Goal: Check status: Check status

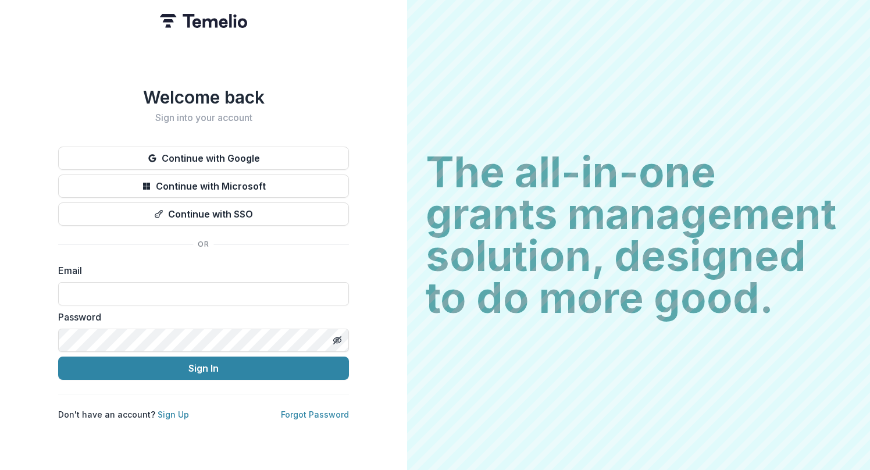
click at [154, 305] on form "Email Password Sign In" at bounding box center [203, 321] width 291 height 116
click at [70, 113] on h2 "Sign into your account" at bounding box center [203, 117] width 291 height 11
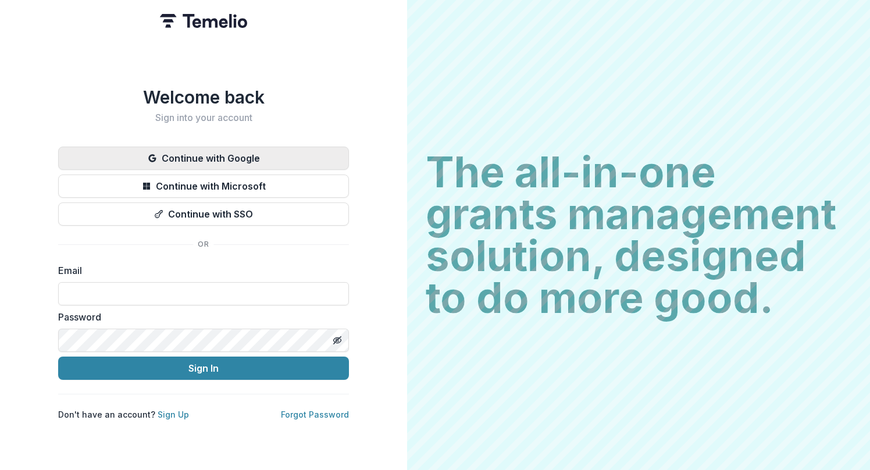
click at [202, 154] on button "Continue with Google" at bounding box center [203, 157] width 291 height 23
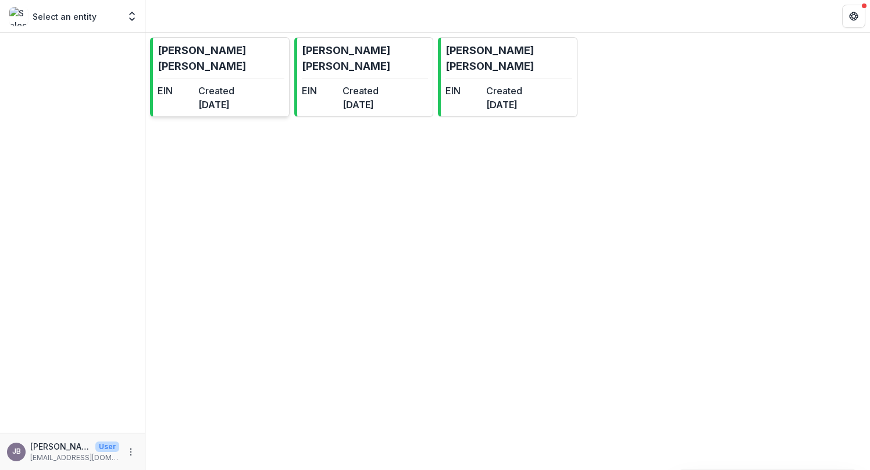
click at [229, 52] on p "Julian Raymond Braxton" at bounding box center [221, 57] width 127 height 31
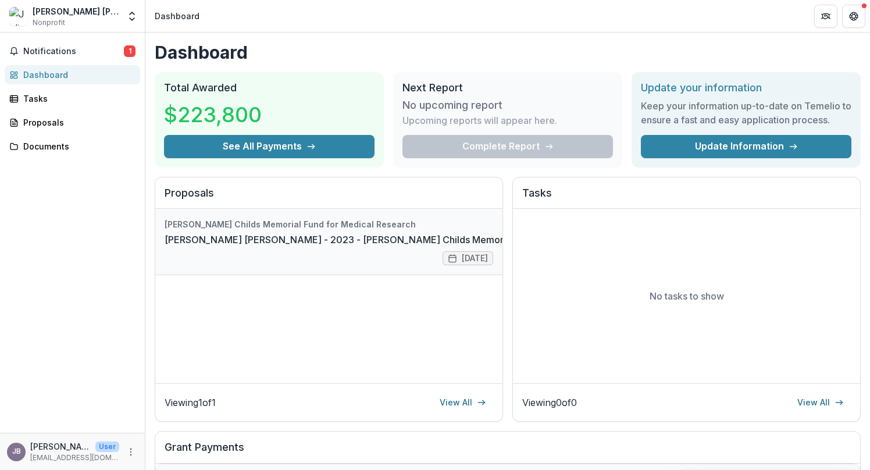
click at [329, 241] on link "Julian Raymond Braxton - 2023 - Jane Coffin Childs Memorial Fund - Fellowship A…" at bounding box center [405, 240] width 480 height 14
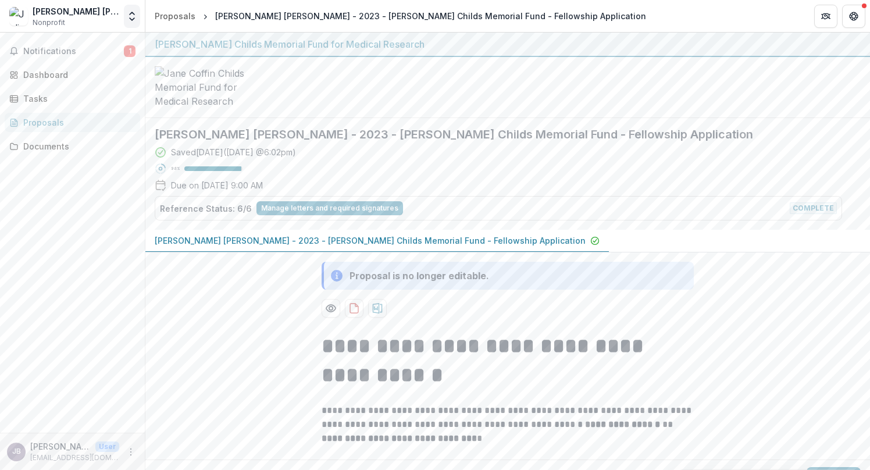
click at [130, 16] on icon "Open entity switcher" at bounding box center [132, 16] width 12 height 12
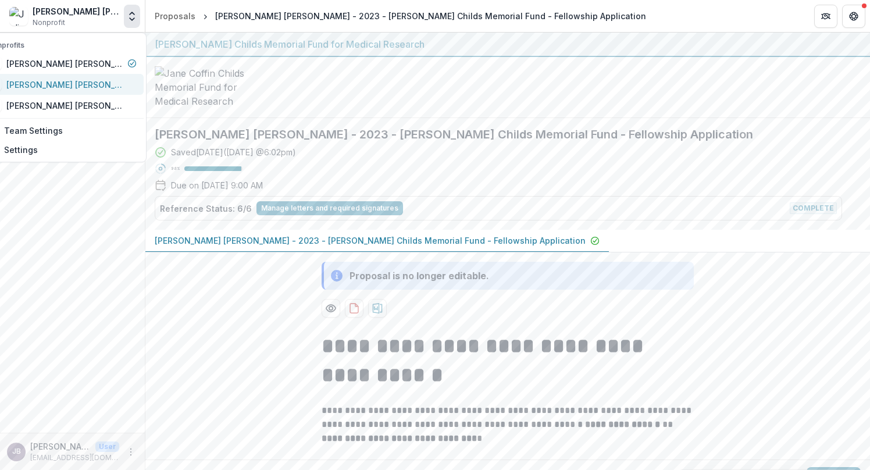
click at [88, 84] on div "Julian Raymond Braxton" at bounding box center [64, 84] width 116 height 12
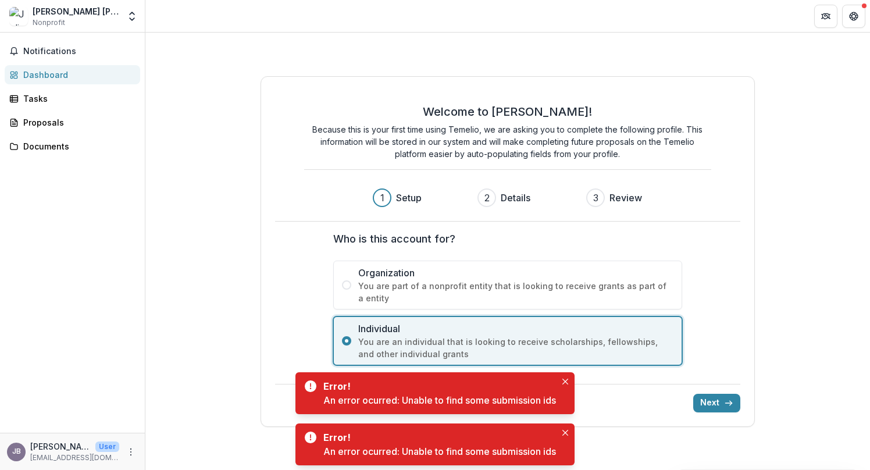
click at [123, 10] on div "Julian Raymond Braxton Nonprofit Nonprofits Julian Raymond Braxton Julian Raymo…" at bounding box center [72, 16] width 135 height 23
click at [134, 12] on icon "Open entity switcher" at bounding box center [132, 16] width 12 height 12
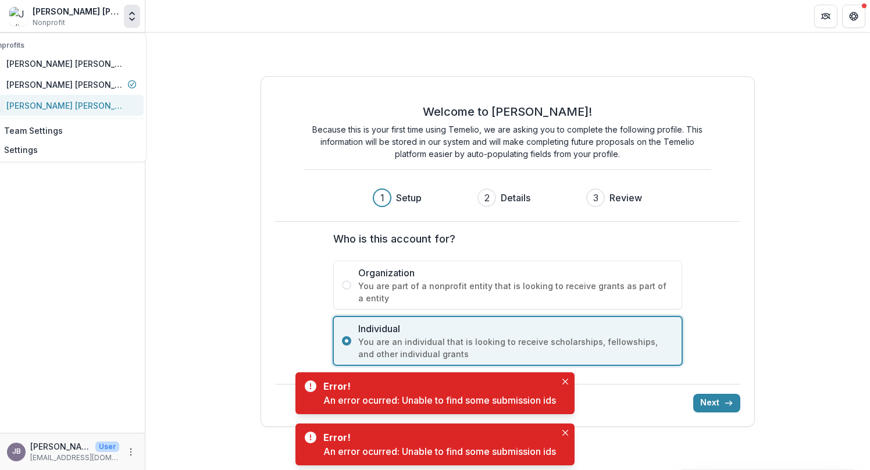
click at [85, 98] on div "Julian Raymond Braxton" at bounding box center [55, 105] width 135 height 14
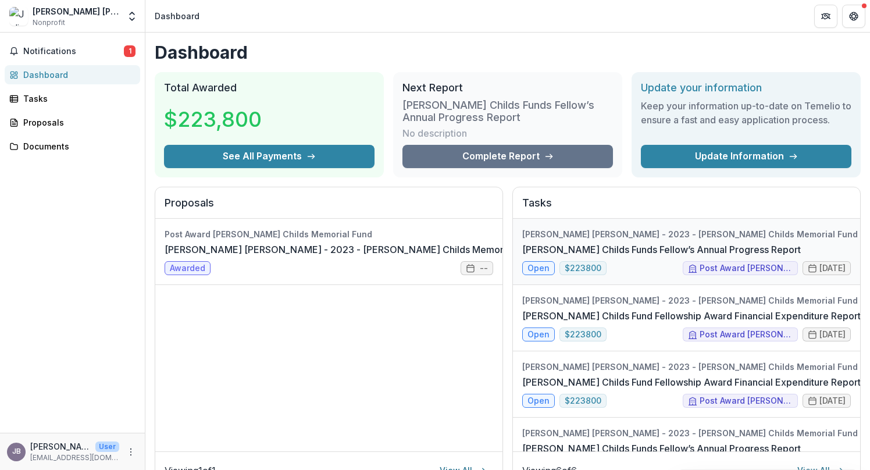
click at [597, 242] on link "Jane Coffin Childs Funds Fellow’s Annual Progress Report" at bounding box center [661, 249] width 278 height 14
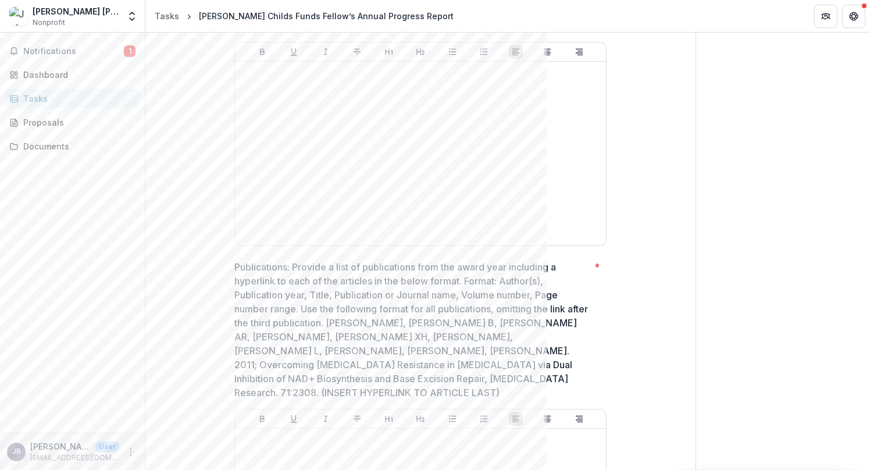
scroll to position [830, 0]
